Goal: Complete application form

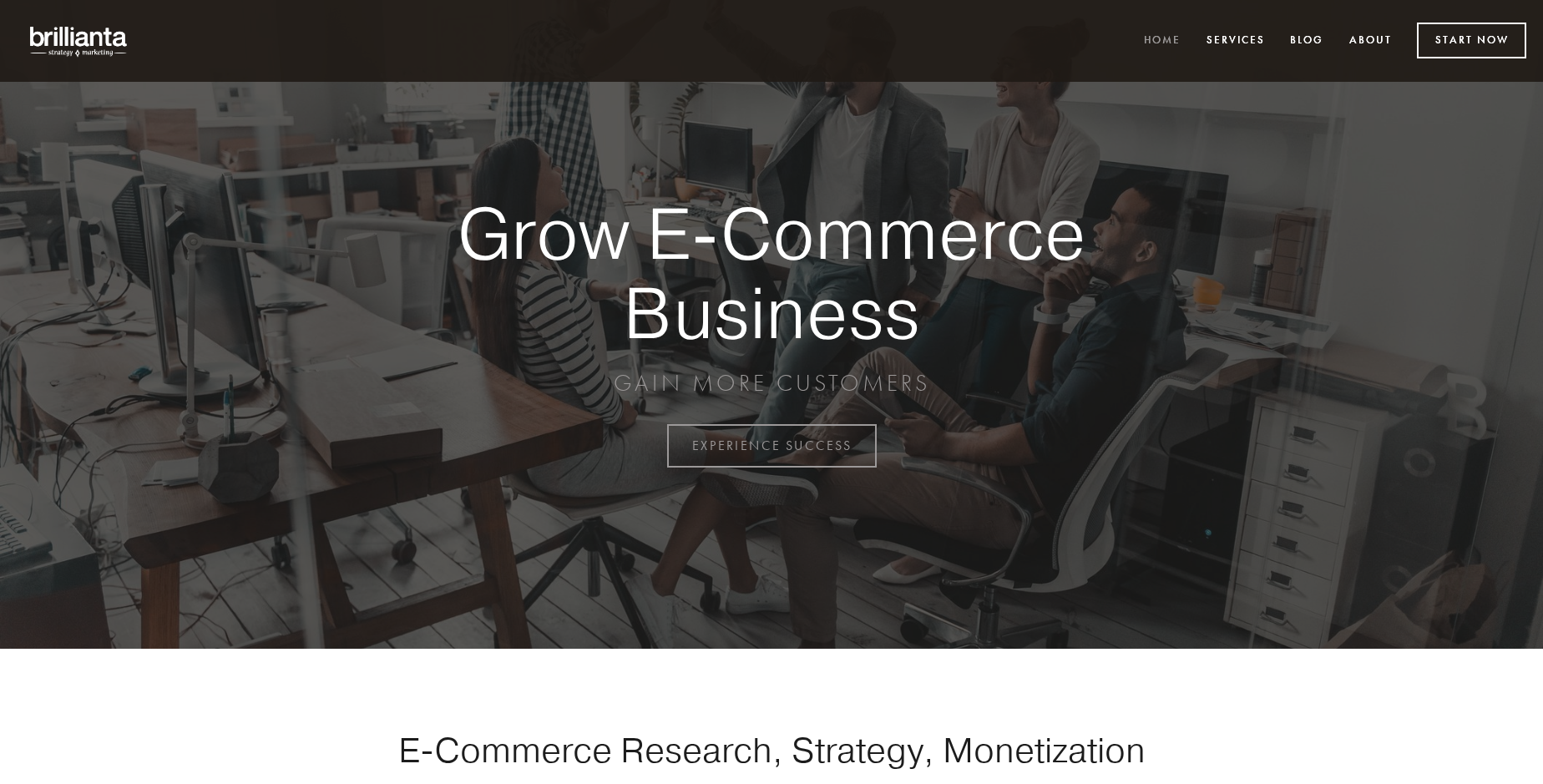
scroll to position [4376, 0]
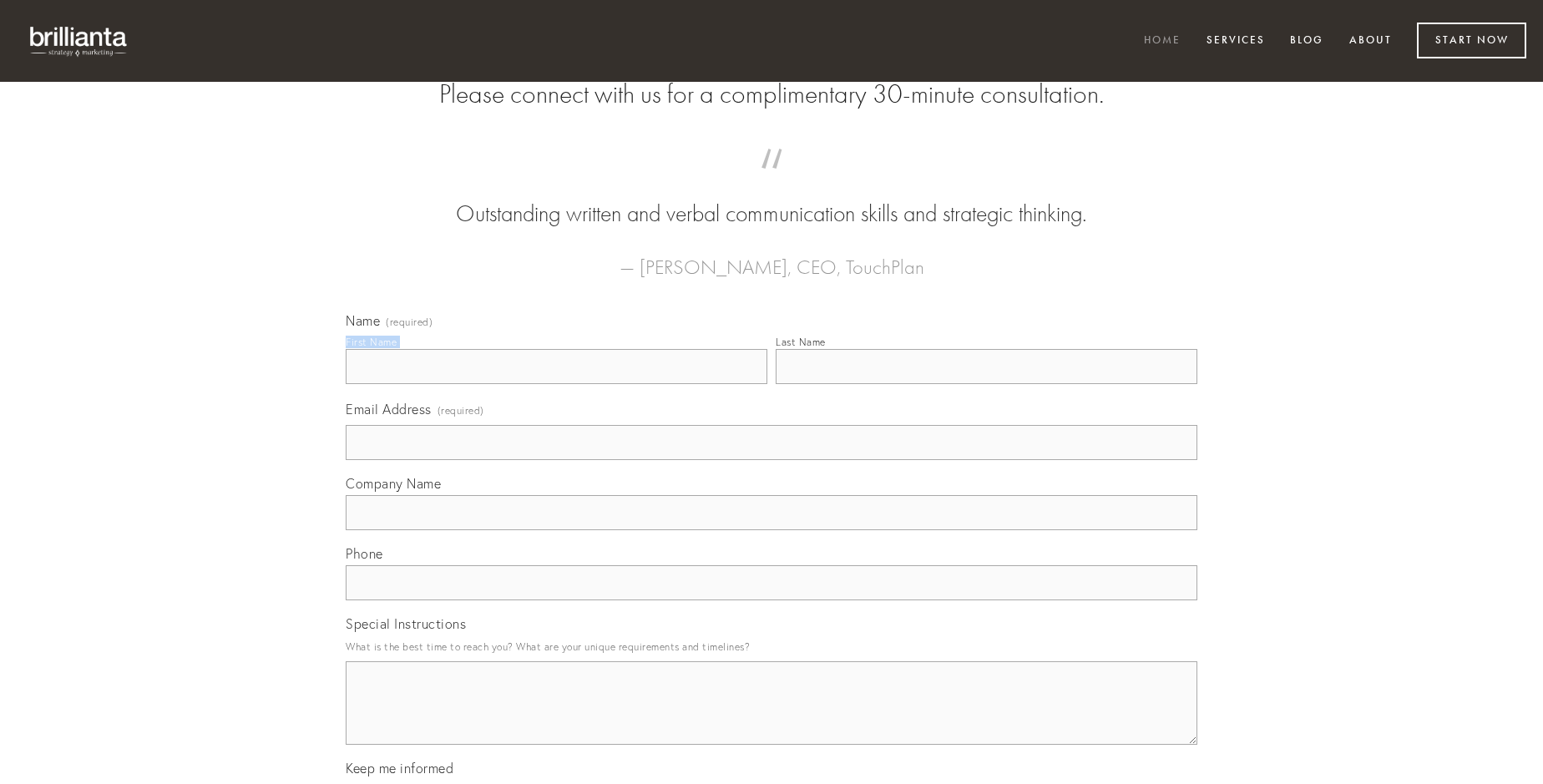
type input "[PERSON_NAME]"
click at [986, 384] on input "Last Name" at bounding box center [987, 367] width 422 height 35
type input "[PERSON_NAME]"
click at [772, 460] on input "Email Address (required)" at bounding box center [771, 442] width 851 height 35
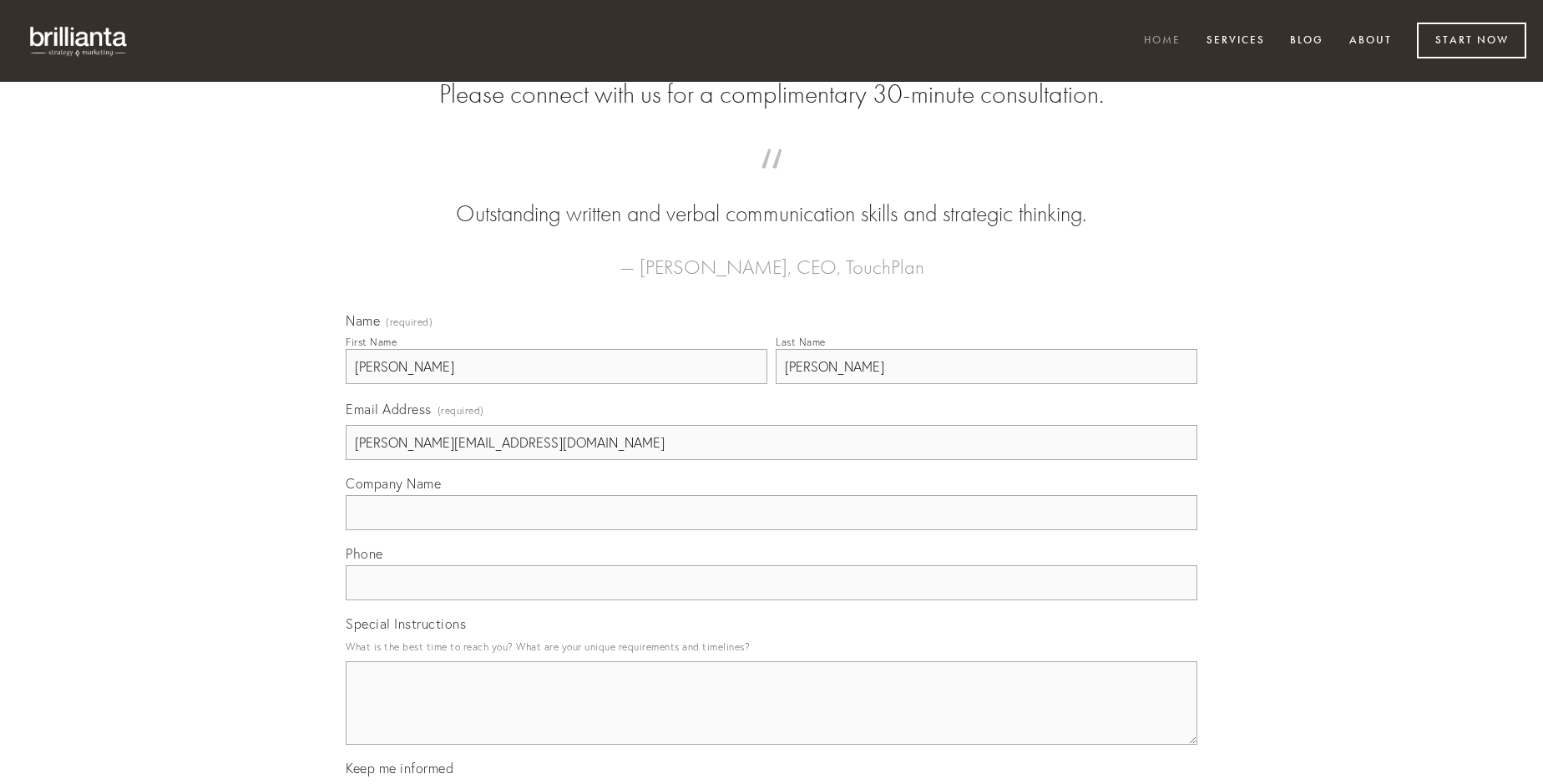
type input "[PERSON_NAME][EMAIL_ADDRESS][DOMAIN_NAME]"
click at [772, 530] on input "Company Name" at bounding box center [771, 512] width 851 height 35
type input "verumtamen"
click at [772, 600] on input "text" at bounding box center [771, 583] width 851 height 35
click at [772, 718] on textarea "Special Instructions" at bounding box center [771, 702] width 851 height 83
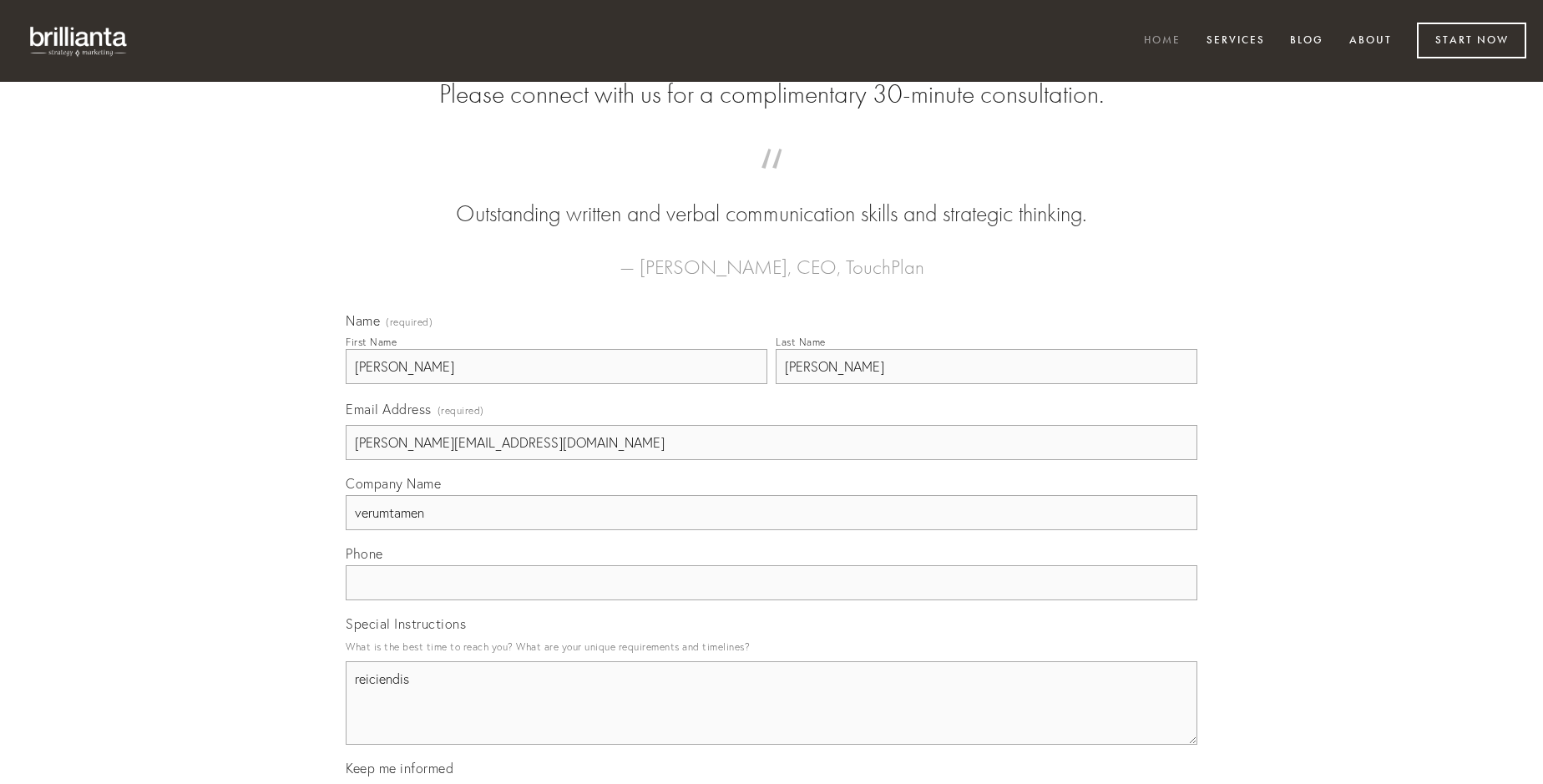
type textarea "reiciendis"
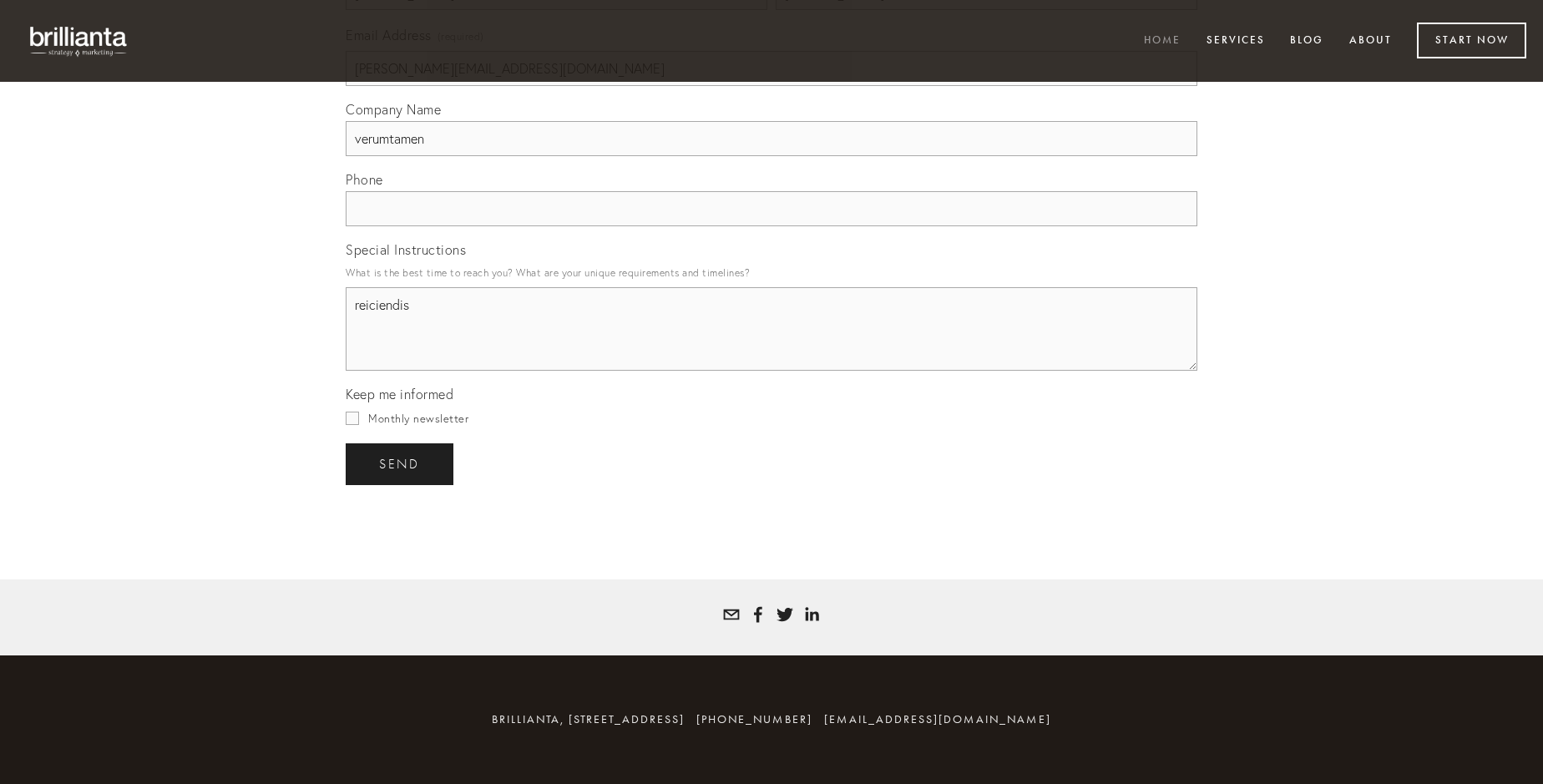
click at [400, 463] on span "send" at bounding box center [400, 464] width 41 height 15
